Goal: Task Accomplishment & Management: Complete application form

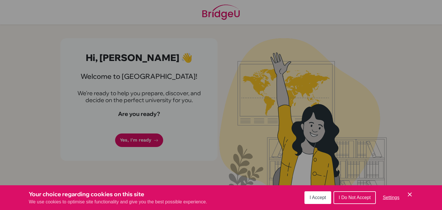
click at [411, 196] on icon "Cookie Control Close Icon" at bounding box center [409, 194] width 7 height 7
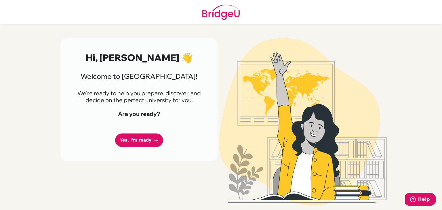
click at [143, 133] on div "Hi, [PERSON_NAME] 👋 Welcome to [GEOGRAPHIC_DATA]! We're ready to help you prepa…" at bounding box center [138, 99] width 157 height 122
click at [146, 139] on link "Yes, I'm ready" at bounding box center [139, 140] width 48 height 14
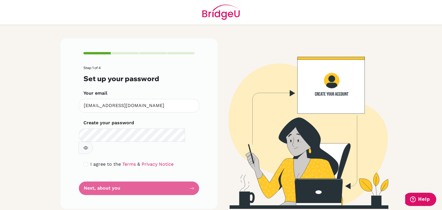
click at [93, 142] on button "button" at bounding box center [85, 148] width 14 height 12
click at [82, 146] on div "Step 1 of 4 Set up your password Your email [EMAIL_ADDRESS][DOMAIN_NAME] Invali…" at bounding box center [138, 123] width 157 height 170
click at [85, 162] on input "checkbox" at bounding box center [85, 164] width 5 height 5
checkbox input "true"
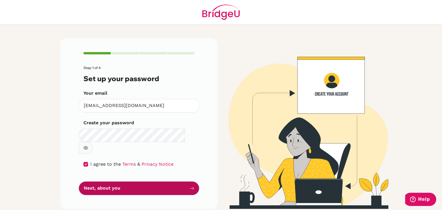
click at [138, 181] on button "Next, about you" at bounding box center [139, 188] width 120 height 14
